Goal: Task Accomplishment & Management: Complete application form

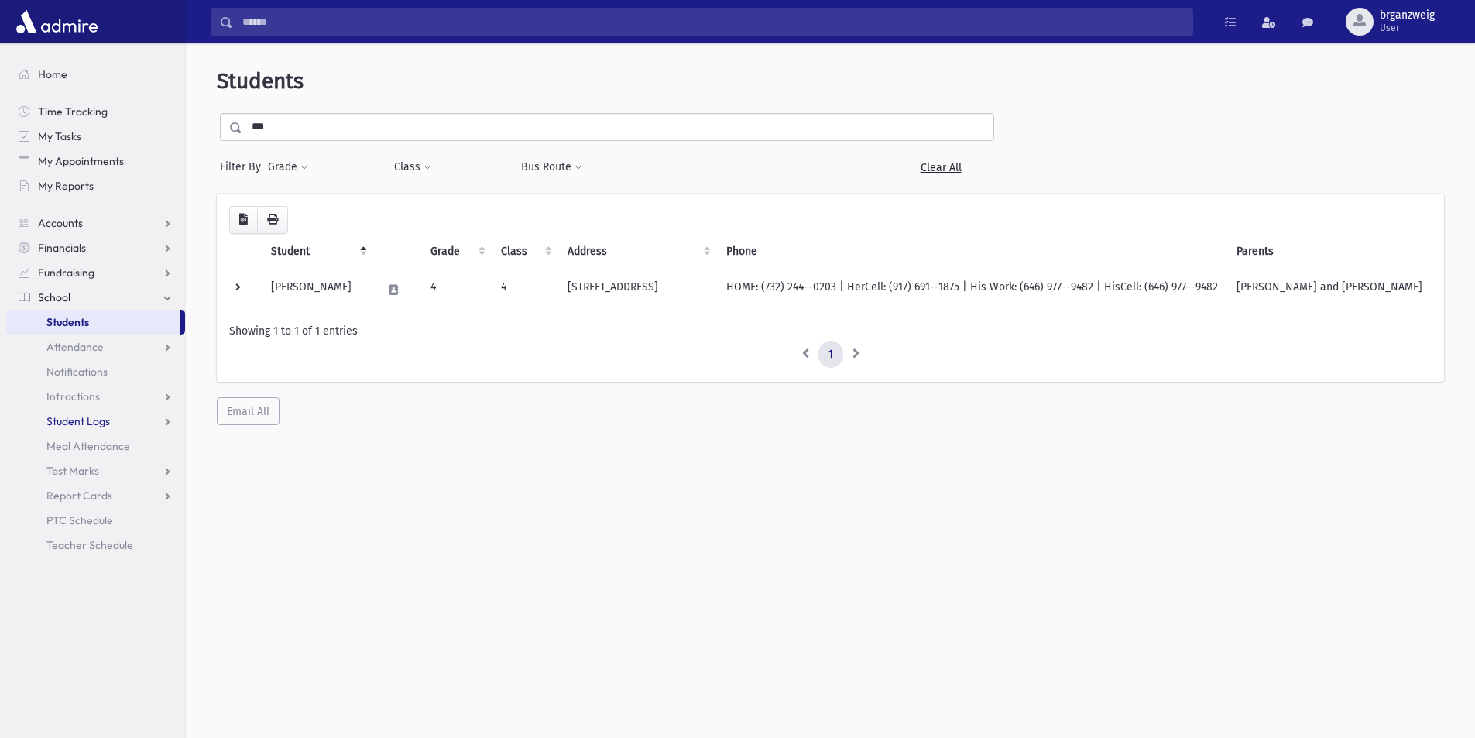
click at [84, 416] on span "Student Logs" at bounding box center [78, 421] width 64 height 14
click at [91, 465] on link "List" at bounding box center [95, 470] width 179 height 25
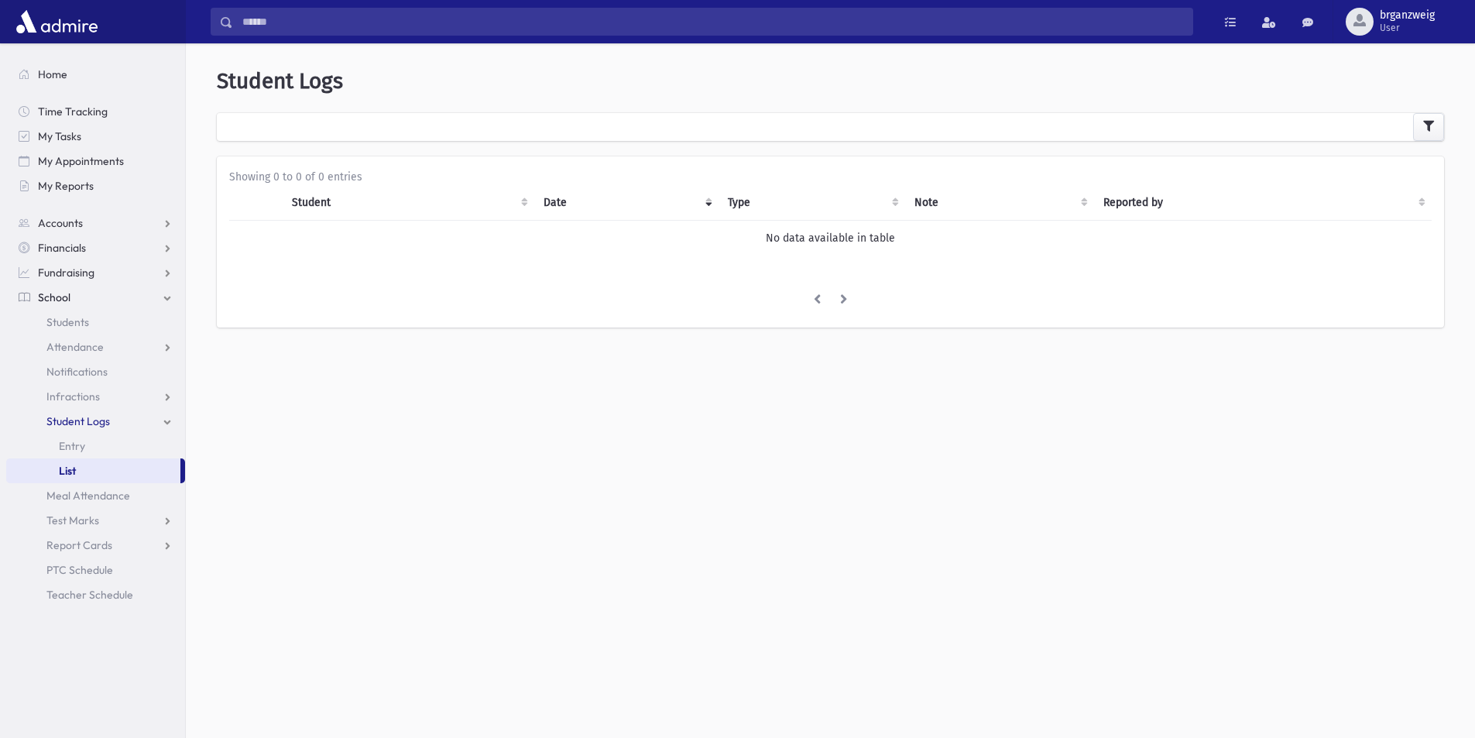
click at [529, 205] on th "Student" at bounding box center [408, 203] width 251 height 36
click at [1001, 197] on th "Note" at bounding box center [999, 203] width 189 height 36
click at [774, 208] on th "Type" at bounding box center [812, 203] width 187 height 36
click at [435, 115] on div at bounding box center [830, 127] width 1227 height 28
click at [112, 297] on link "School" at bounding box center [95, 297] width 179 height 25
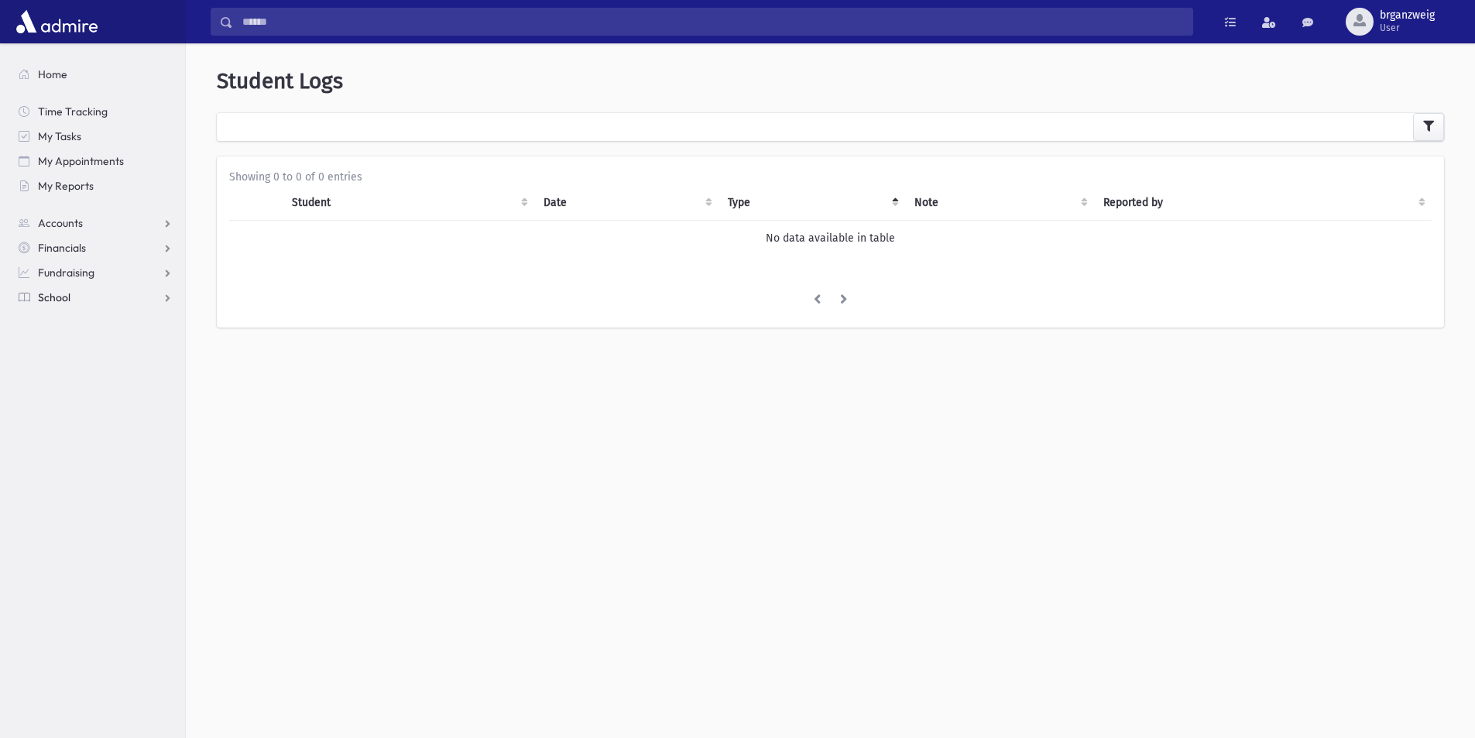
click at [111, 298] on link "School" at bounding box center [95, 297] width 179 height 25
click at [102, 425] on span "Student Logs" at bounding box center [78, 421] width 64 height 14
click at [105, 448] on link "Entry" at bounding box center [95, 446] width 179 height 25
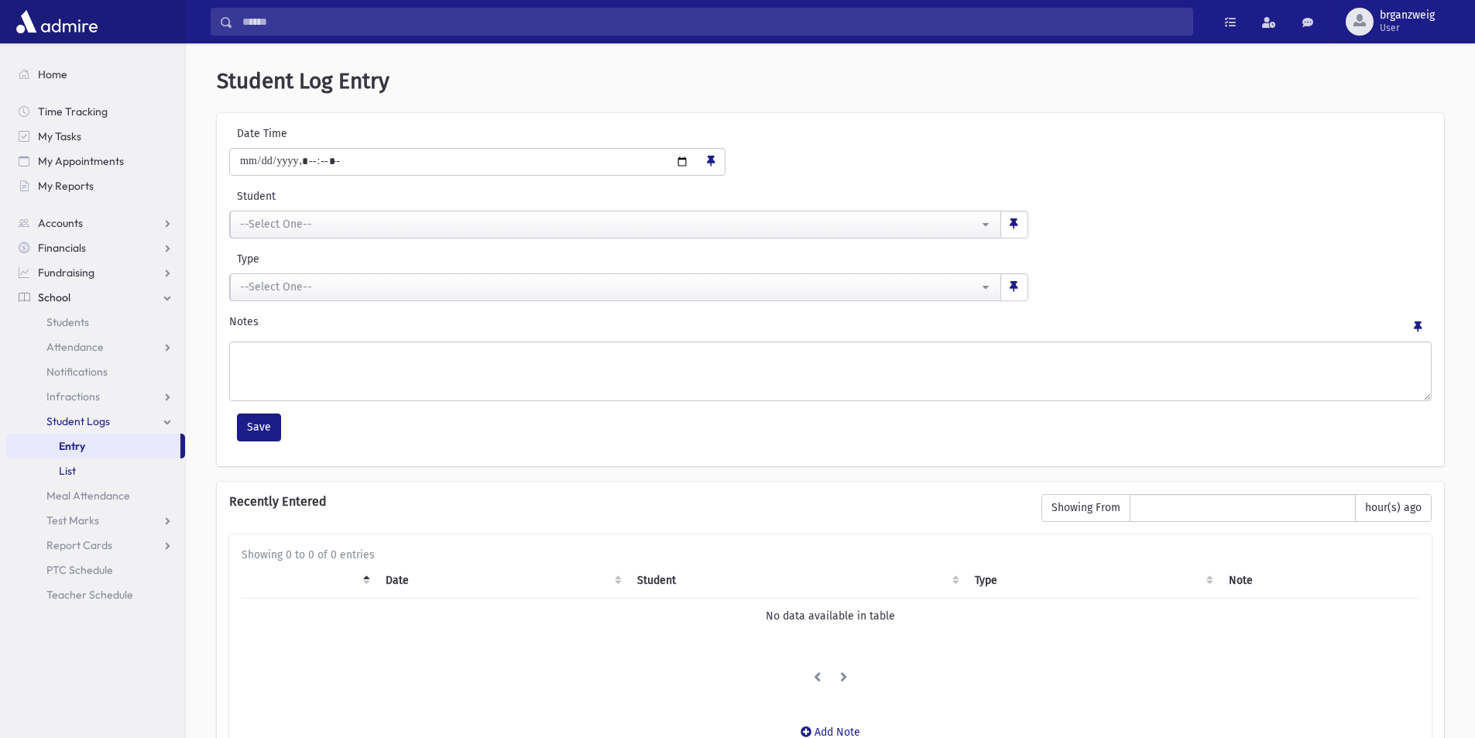
click at [110, 467] on link "List" at bounding box center [95, 470] width 179 height 25
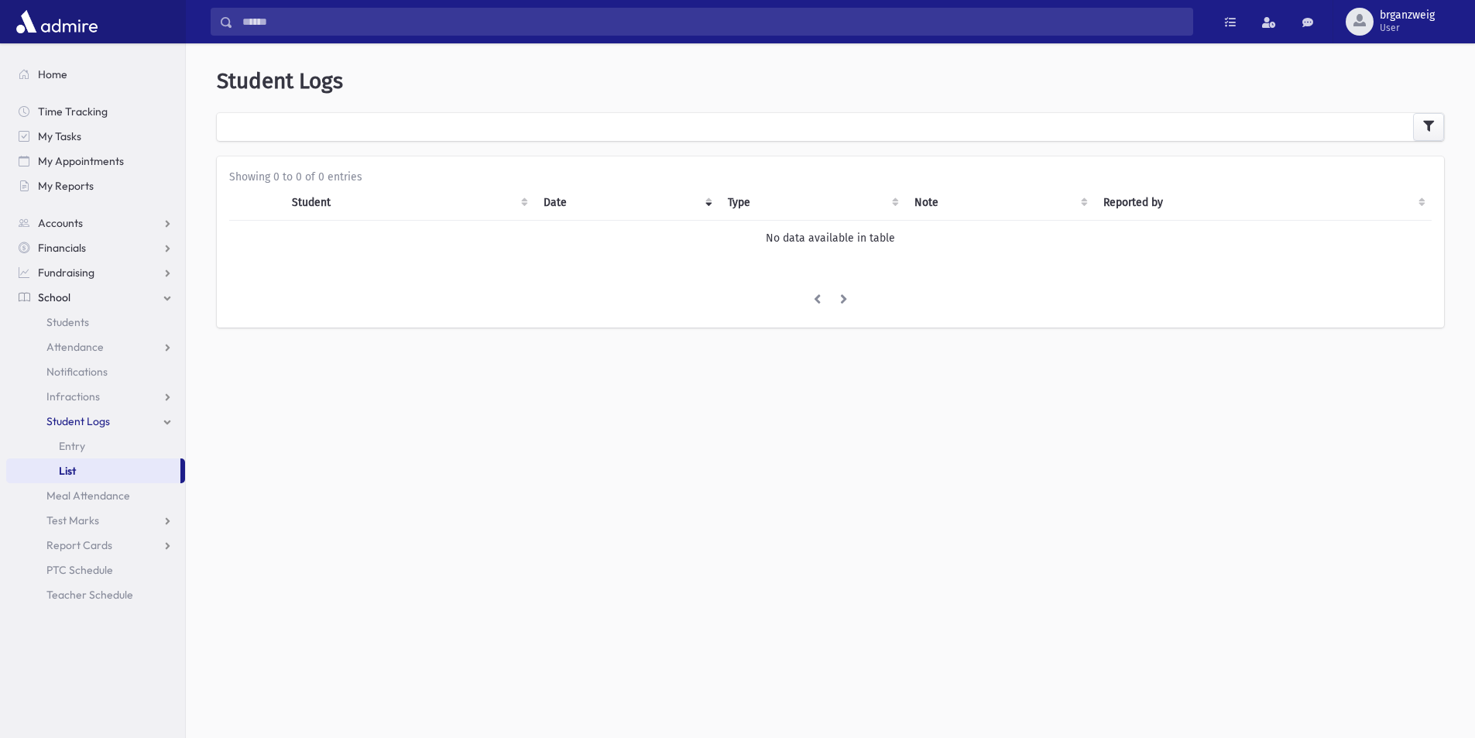
click at [298, 207] on th "Student" at bounding box center [408, 203] width 251 height 36
click at [535, 195] on th "Date" at bounding box center [626, 203] width 184 height 36
click at [551, 193] on th "Date" at bounding box center [626, 203] width 184 height 36
click at [596, 211] on th "Date" at bounding box center [626, 203] width 184 height 36
click at [822, 306] on li at bounding box center [817, 301] width 27 height 28
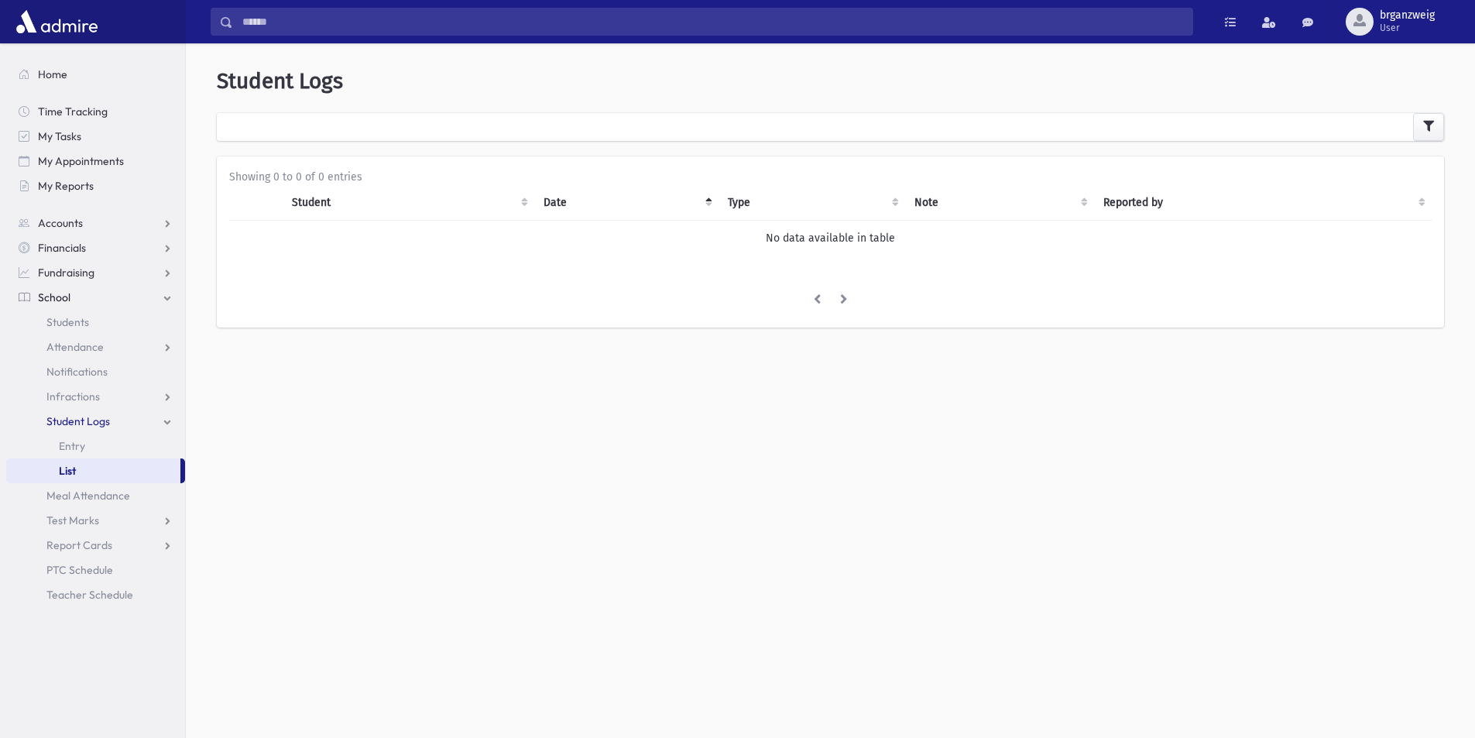
click at [551, 197] on th "Date" at bounding box center [626, 203] width 184 height 36
click at [922, 206] on th "Note" at bounding box center [999, 203] width 189 height 36
click at [1100, 208] on th "Reported by" at bounding box center [1263, 203] width 338 height 36
click at [88, 115] on span "Time Tracking" at bounding box center [73, 112] width 70 height 14
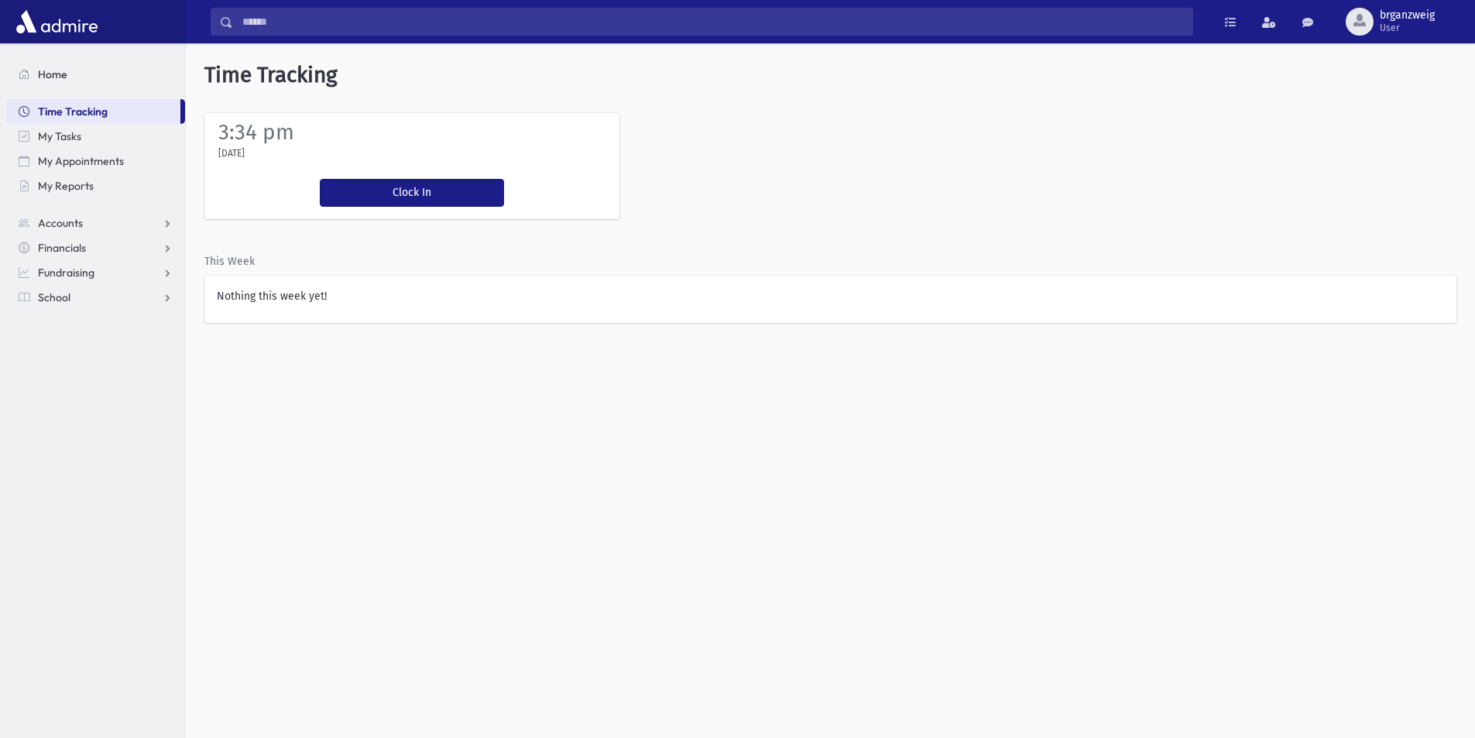
click at [45, 67] on span "Home" at bounding box center [52, 74] width 29 height 14
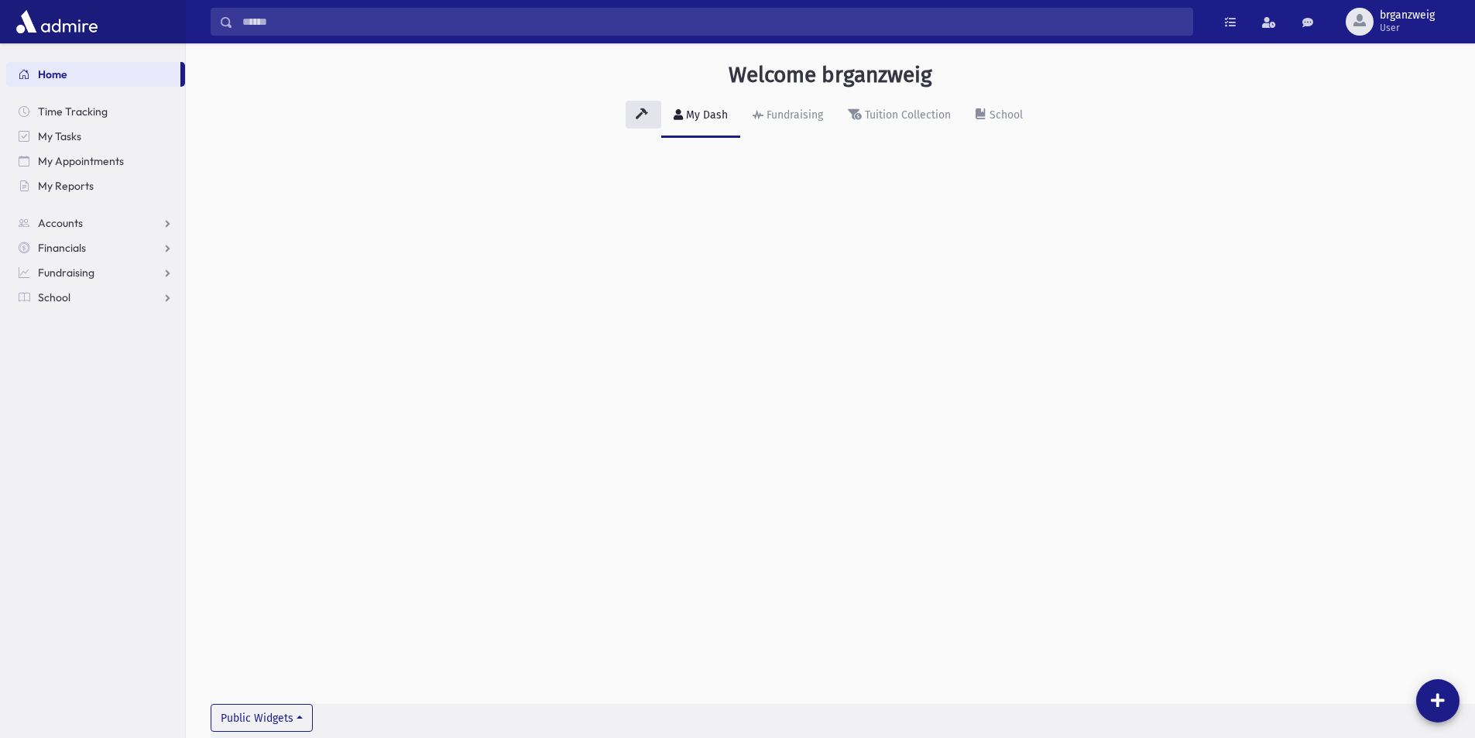
click at [89, 311] on nav "Home Time Tracking My Tasks My Appointments My Reports Accounts Accounts Accoun…" at bounding box center [92, 177] width 185 height 269
click at [86, 304] on link "School" at bounding box center [95, 297] width 179 height 25
click at [86, 417] on span "Student Logs" at bounding box center [78, 421] width 64 height 14
click at [103, 351] on link "Attendance" at bounding box center [95, 347] width 179 height 25
click at [115, 373] on link "Entry" at bounding box center [95, 371] width 179 height 25
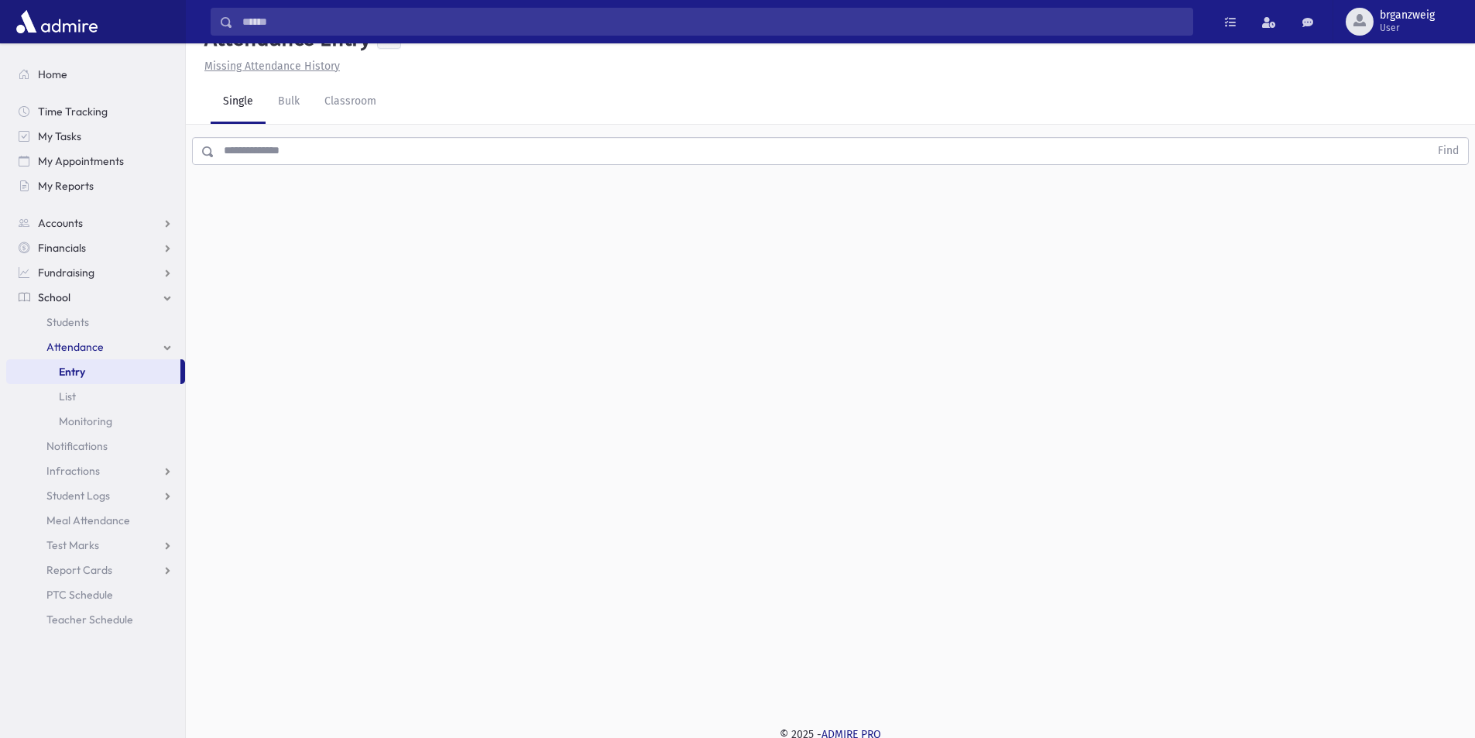
scroll to position [35, 0]
click at [990, 579] on div "Attendance Entry Missing Attendance History Single Bulk Classroom Find 0 record…" at bounding box center [830, 356] width 1289 height 695
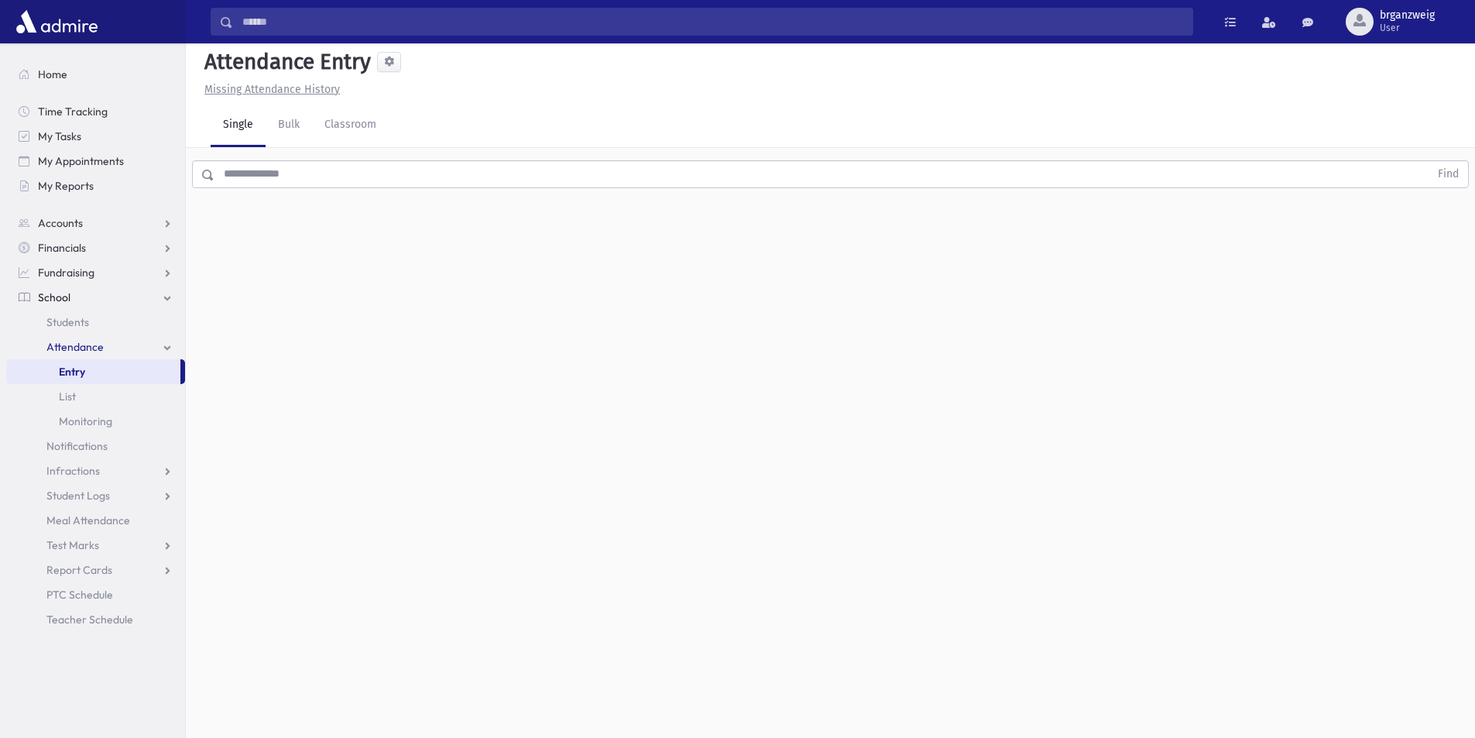
scroll to position [0, 0]
click at [1436, 651] on div "Attendance Entry Missing Attendance History Single Bulk Classroom Find 0 record…" at bounding box center [830, 390] width 1289 height 695
click at [1431, 672] on div "Attendance Entry Missing Attendance History Single Bulk Classroom Find 0 record…" at bounding box center [830, 390] width 1289 height 695
